Goal: Task Accomplishment & Management: Complete application form

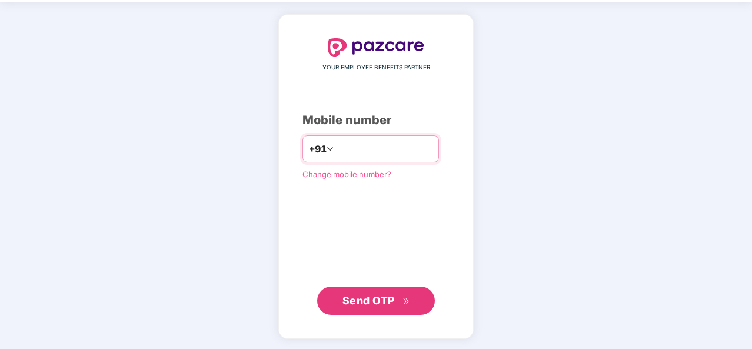
type input "**********"
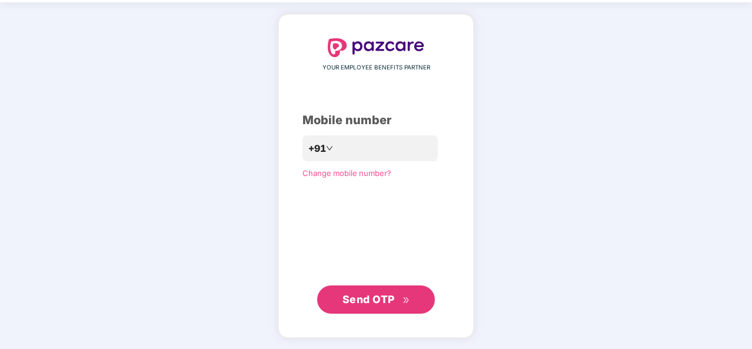
scroll to position [39, 0]
click at [365, 295] on span "Send OTP" at bounding box center [368, 299] width 52 height 12
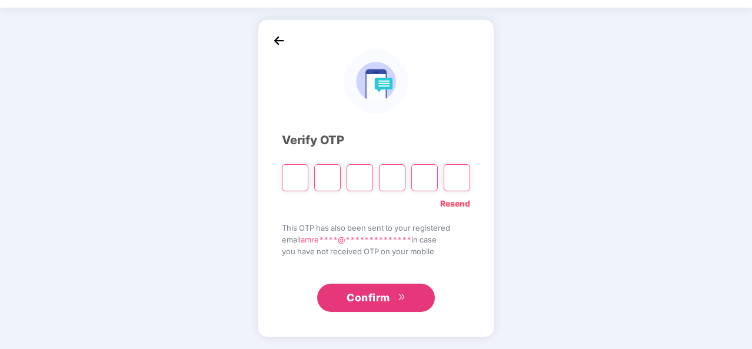
scroll to position [34, 0]
type input "*"
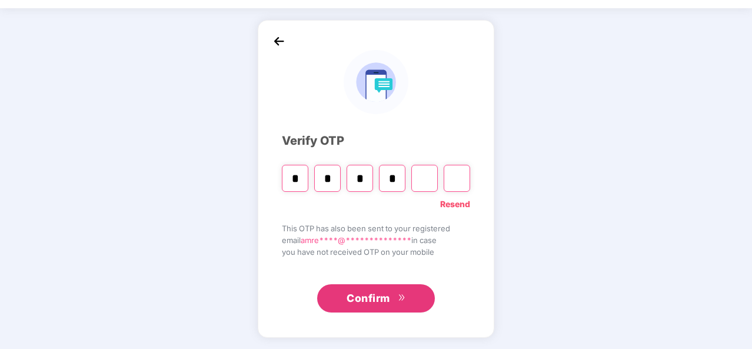
type input "*"
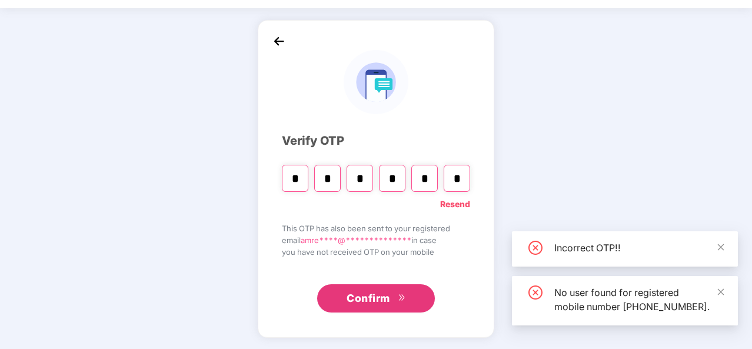
type input "*"
click at [365, 295] on span "Confirm" at bounding box center [368, 298] width 44 height 16
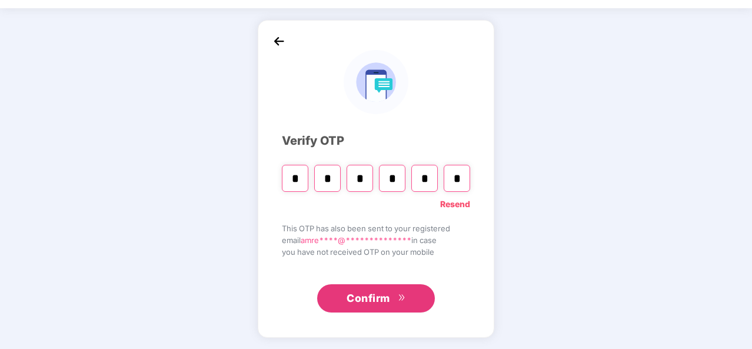
click at [458, 175] on input "*" at bounding box center [456, 178] width 26 height 27
type input "*"
click at [382, 309] on button "Confirm" at bounding box center [376, 298] width 118 height 28
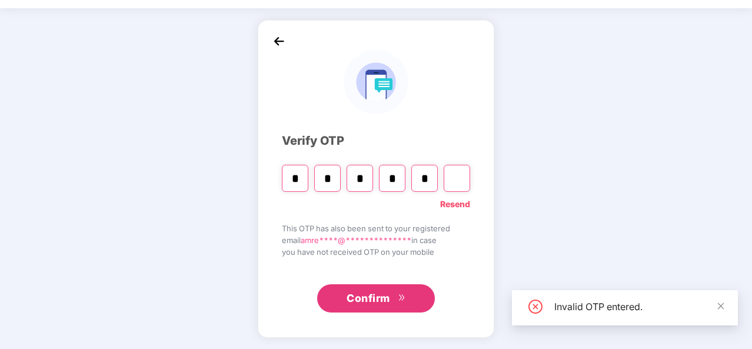
click at [422, 175] on input "*" at bounding box center [424, 178] width 26 height 27
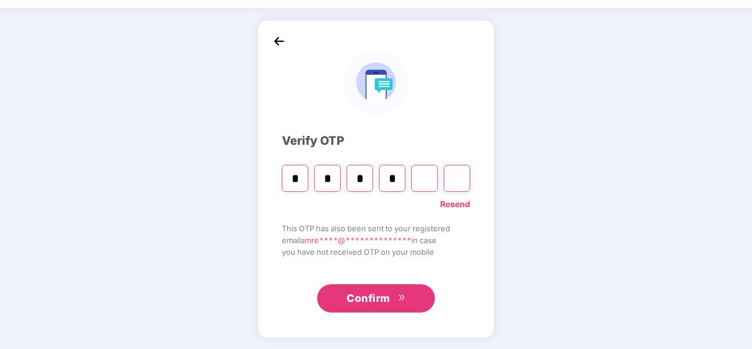
type input "*"
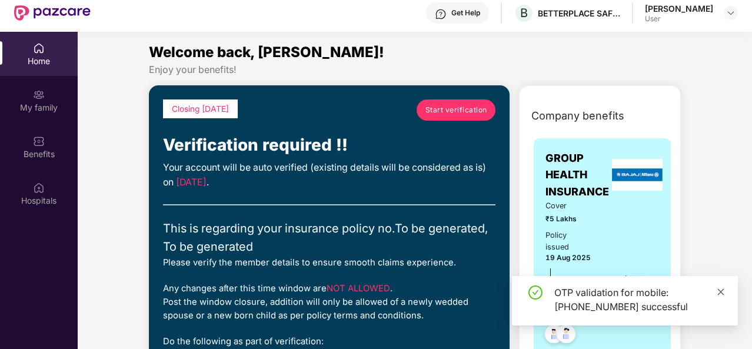
click at [722, 292] on icon "close" at bounding box center [721, 291] width 6 height 6
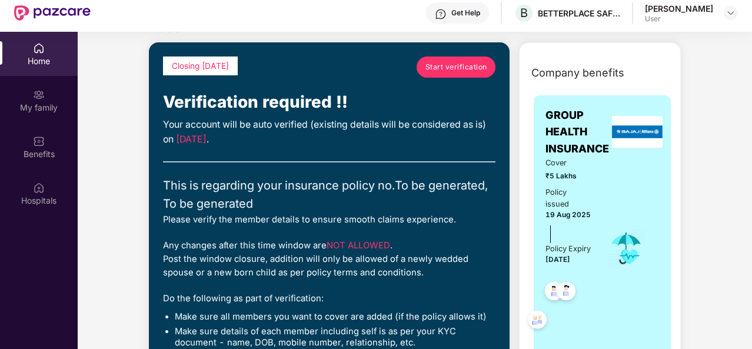
scroll to position [0, 0]
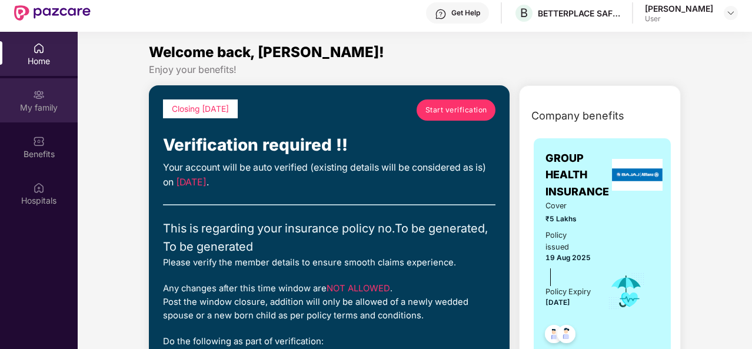
click at [47, 92] on div "My family" at bounding box center [39, 100] width 78 height 44
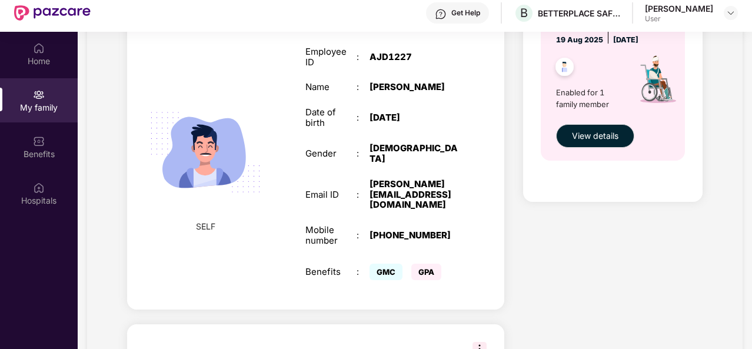
scroll to position [465, 0]
click at [199, 145] on img at bounding box center [205, 152] width 136 height 136
click at [208, 219] on span "SELF" at bounding box center [205, 225] width 19 height 13
click at [221, 145] on img at bounding box center [205, 152] width 136 height 136
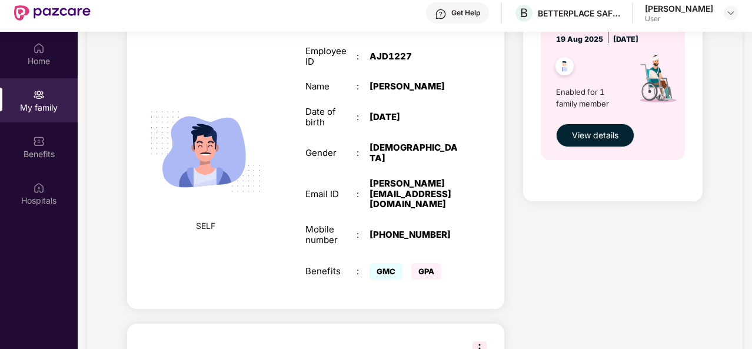
click at [221, 145] on img at bounding box center [205, 152] width 136 height 136
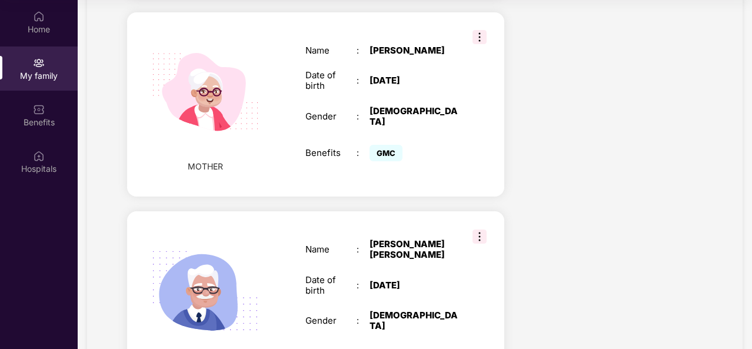
scroll to position [943, 0]
click at [478, 29] on img at bounding box center [479, 36] width 14 height 14
click at [353, 138] on div "Name : [PERSON_NAME] Date of birth : [DEMOGRAPHIC_DATA] Gender : [DEMOGRAPHIC_D…" at bounding box center [381, 104] width 176 height 148
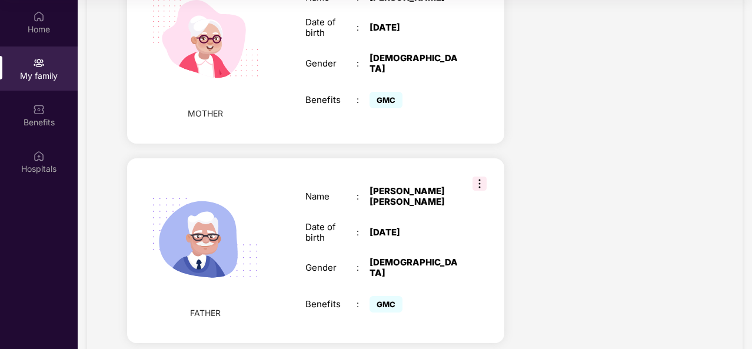
scroll to position [1016, 0]
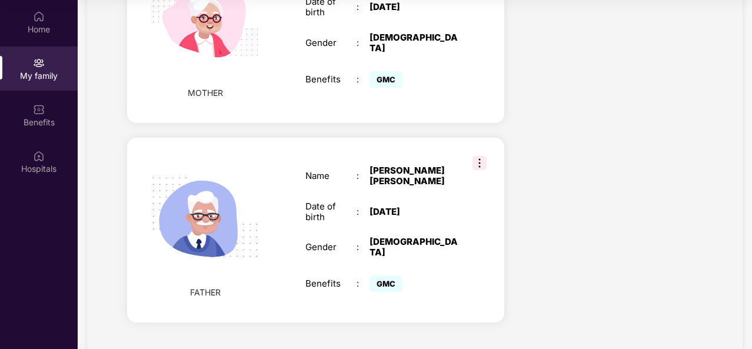
click at [398, 201] on div "Date of birth : [DEMOGRAPHIC_DATA]" at bounding box center [381, 211] width 153 height 21
click at [398, 206] on div "[DATE]" at bounding box center [413, 211] width 89 height 11
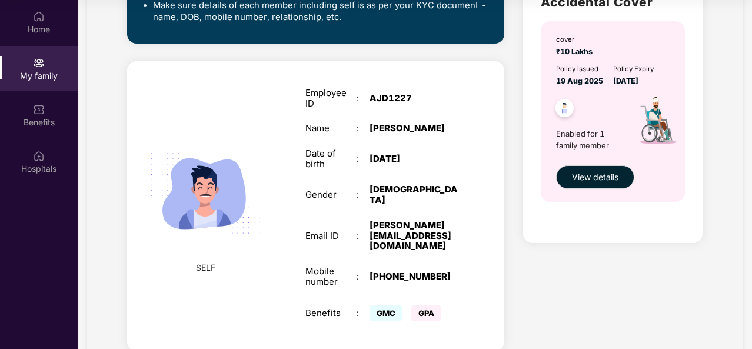
scroll to position [0, 0]
